Goal: Task Accomplishment & Management: Manage account settings

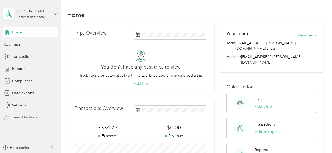
click at [15, 117] on span "Team Dashboard" at bounding box center [26, 117] width 29 height 5
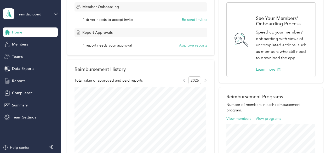
scroll to position [26, 0]
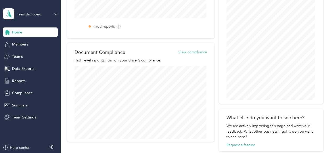
click at [184, 49] on button "View compliance" at bounding box center [192, 51] width 29 height 5
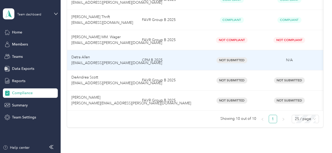
scroll to position [209, 0]
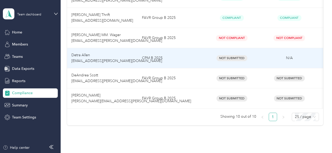
click at [193, 62] on td "CPM B 2025" at bounding box center [170, 58] width 65 height 20
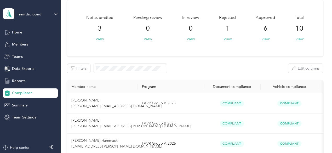
scroll to position [0, 0]
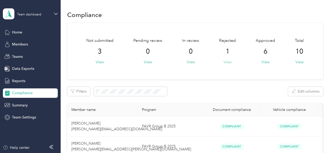
click at [226, 60] on button "View" at bounding box center [228, 61] width 8 height 5
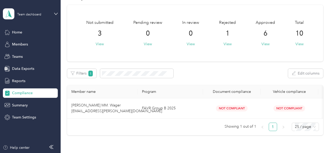
scroll to position [26, 0]
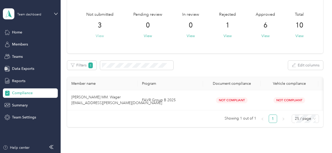
click at [103, 36] on button "View" at bounding box center [100, 35] width 8 height 5
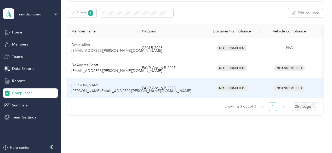
scroll to position [52, 0]
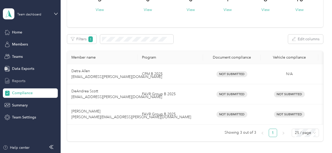
click at [13, 82] on span "Reports" at bounding box center [18, 80] width 13 height 5
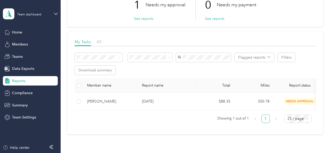
scroll to position [52, 0]
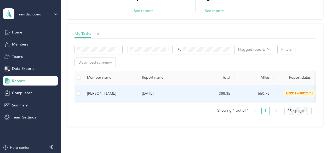
click at [183, 94] on p "[DATE]" at bounding box center [166, 94] width 49 height 6
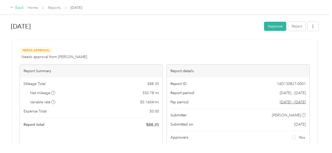
click at [17, 8] on div "Back" at bounding box center [17, 8] width 14 height 6
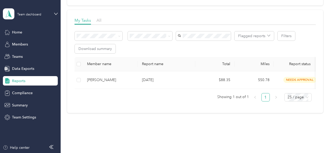
scroll to position [78, 0]
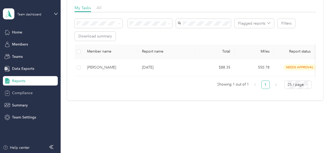
click at [19, 93] on span "Compliance" at bounding box center [22, 92] width 21 height 5
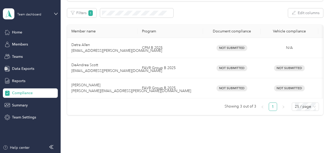
scroll to position [78, 0]
click at [31, 105] on div "Summary" at bounding box center [30, 104] width 55 height 9
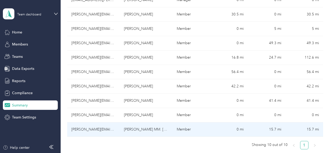
scroll to position [105, 0]
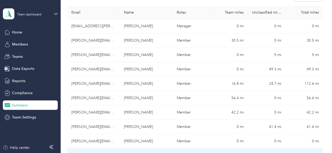
click at [220, 148] on td "0 mi" at bounding box center [229, 155] width 38 height 14
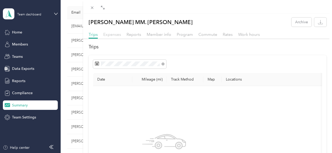
click at [121, 34] on span "Expenses" at bounding box center [112, 34] width 18 height 5
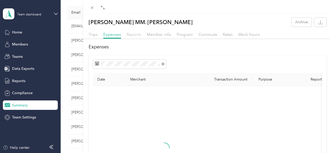
click at [141, 32] on span "Reports" at bounding box center [134, 34] width 15 height 5
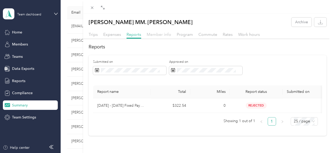
click at [171, 35] on span "Member info" at bounding box center [159, 34] width 25 height 5
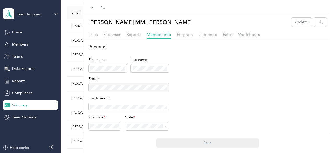
click at [193, 35] on span "Program" at bounding box center [185, 34] width 16 height 5
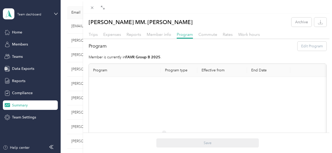
click at [77, 97] on div "[PERSON_NAME] MM. [PERSON_NAME] Archive Trips Expenses Reports Member info Prog…" at bounding box center [166, 76] width 332 height 153
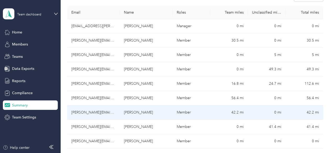
click at [231, 105] on td "42.2 mi" at bounding box center [229, 112] width 38 height 14
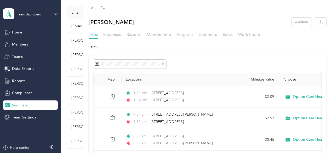
click at [193, 36] on span "Program" at bounding box center [185, 34] width 16 height 5
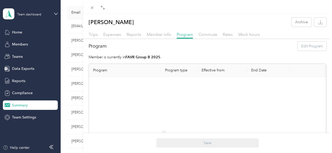
click at [92, 40] on div "[PERSON_NAME] Archive Trips Expenses Reports Member info Program Commute Rates …" at bounding box center [166, 76] width 332 height 153
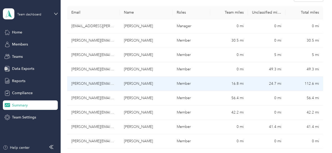
click at [209, 77] on td "Member" at bounding box center [192, 84] width 38 height 14
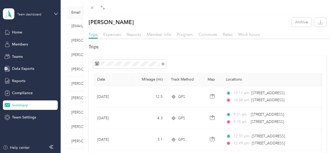
click at [23, 83] on div "[PERSON_NAME] Archive Trips Expenses Reports Member info Program Commute Rates …" at bounding box center [166, 76] width 332 height 153
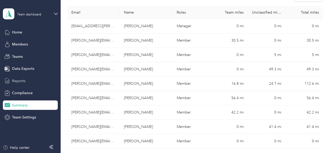
click at [20, 80] on span "Reports" at bounding box center [18, 80] width 13 height 5
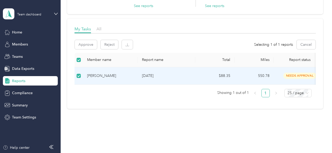
drag, startPoint x: 285, startPoint y: 72, endPoint x: 173, endPoint y: 78, distance: 113.1
click at [173, 78] on p "[DATE]" at bounding box center [166, 76] width 49 height 6
click at [110, 46] on button "Reject" at bounding box center [110, 44] width 18 height 9
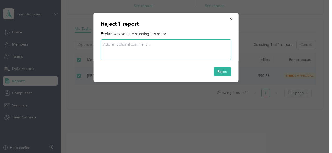
click at [166, 56] on textarea at bounding box center [166, 49] width 130 height 21
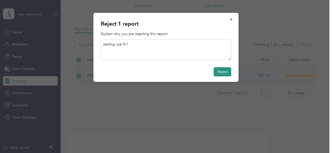
type textarea "starting use 9/1"
click at [223, 71] on button "Reject" at bounding box center [223, 71] width 18 height 9
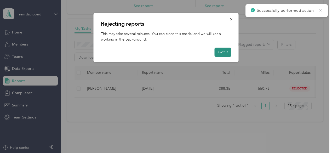
click at [222, 52] on button "Got it" at bounding box center [223, 52] width 17 height 9
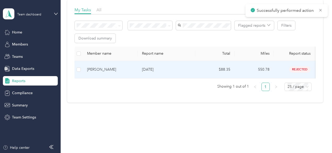
scroll to position [83, 0]
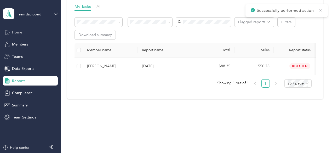
click at [17, 32] on span "Home" at bounding box center [17, 32] width 10 height 5
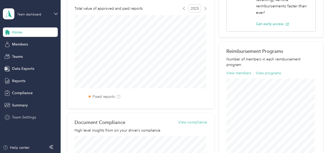
click at [29, 115] on span "Team Settings" at bounding box center [24, 117] width 24 height 5
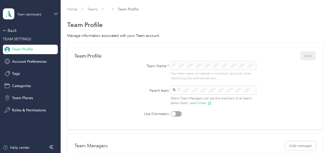
click at [32, 48] on span "Team Profile" at bounding box center [22, 49] width 21 height 5
click at [34, 60] on span "Account Preferences" at bounding box center [29, 61] width 35 height 5
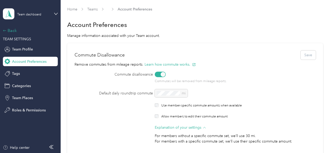
click at [12, 32] on div "Back" at bounding box center [29, 30] width 52 height 6
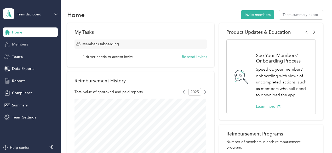
click at [27, 44] on span "Members" at bounding box center [20, 44] width 16 height 5
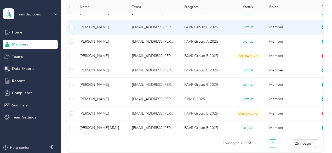
scroll to position [131, 0]
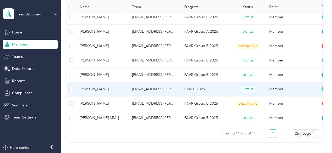
click at [252, 89] on span "ACTIVE" at bounding box center [248, 89] width 13 height 5
click at [220, 91] on td "CPM B 2025" at bounding box center [205, 89] width 51 height 14
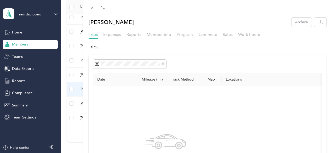
click at [193, 34] on span "Program" at bounding box center [185, 34] width 16 height 5
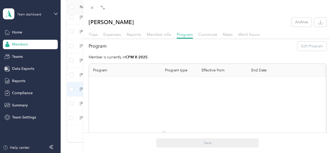
click at [308, 49] on div "Program Edit Program" at bounding box center [208, 46] width 238 height 9
click at [148, 59] on strong "CPM B 2025" at bounding box center [136, 57] width 22 height 4
click at [116, 70] on div "[PERSON_NAME] Archive Trips Expenses Reports Member info Program Commute Rates …" at bounding box center [166, 76] width 332 height 153
